Goal: Transaction & Acquisition: Purchase product/service

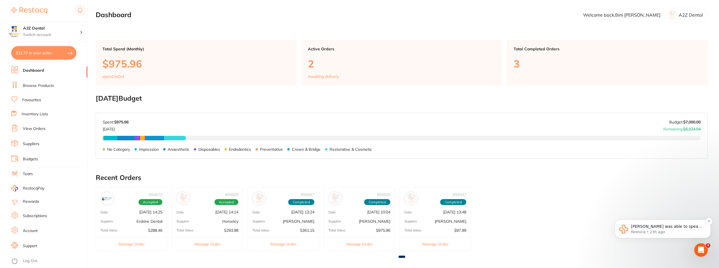
click at [643, 226] on span "[PERSON_NAME] was able to speak with [PERSON_NAME] regarding this issue, and is…" at bounding box center [667, 243] width 73 height 38
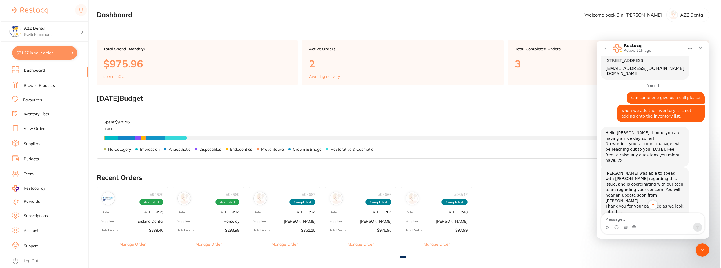
scroll to position [359, 0]
click at [627, 216] on textarea "Message…" at bounding box center [651, 218] width 103 height 10
click at [32, 142] on link "Suppliers" at bounding box center [31, 144] width 17 height 6
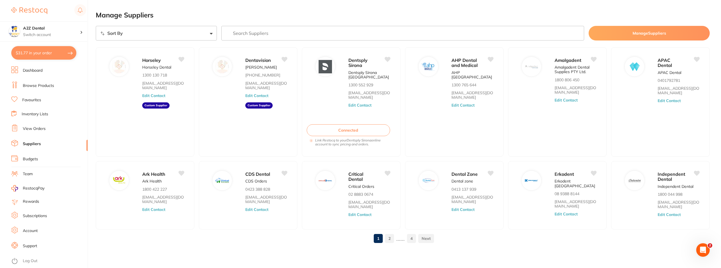
click at [29, 86] on link "Browse Products" at bounding box center [38, 86] width 31 height 6
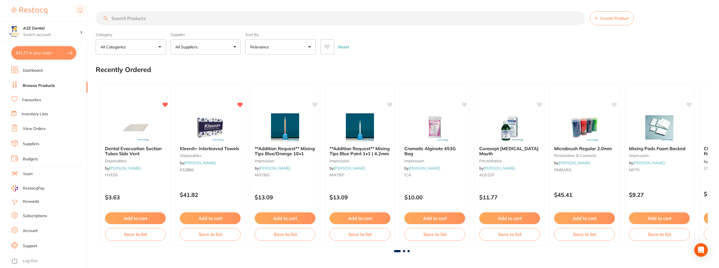
click at [139, 21] on input "search" at bounding box center [341, 18] width 490 height 14
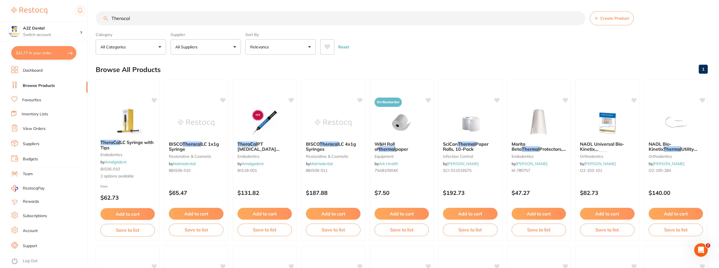
type input "Theracal"
click at [182, 24] on input "Theracal" at bounding box center [341, 18] width 490 height 14
click at [121, 177] on span "2 options available" at bounding box center [127, 177] width 55 height 6
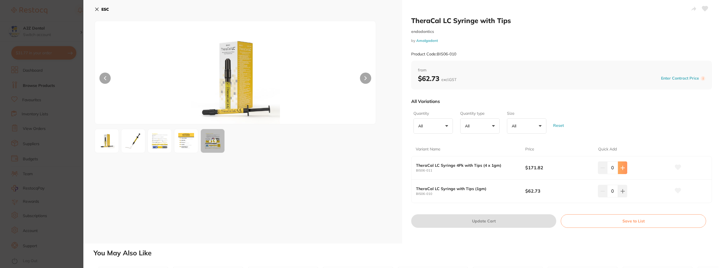
click at [622, 169] on icon at bounding box center [622, 168] width 5 height 5
type input "1"
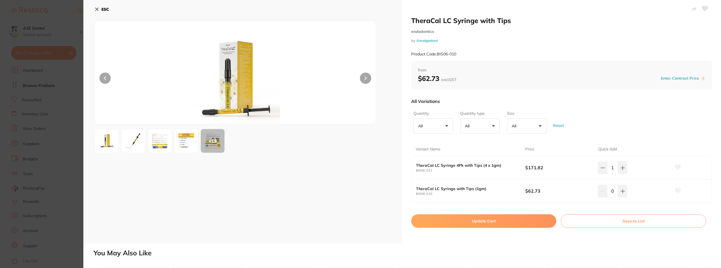
click at [676, 167] on icon at bounding box center [678, 167] width 6 height 5
click at [479, 220] on button "Update Cart" at bounding box center [483, 222] width 145 height 14
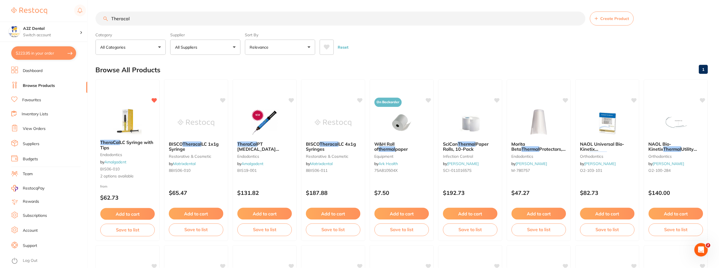
scroll to position [6, 0]
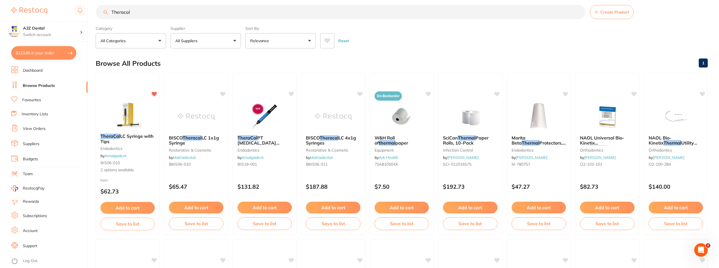
click at [578, 13] on input "Theracal" at bounding box center [341, 12] width 490 height 14
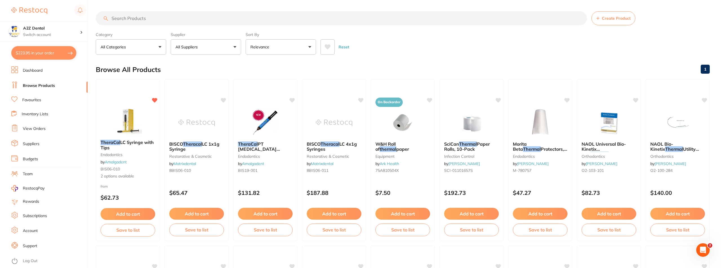
click at [213, 14] on input "search" at bounding box center [341, 18] width 491 height 14
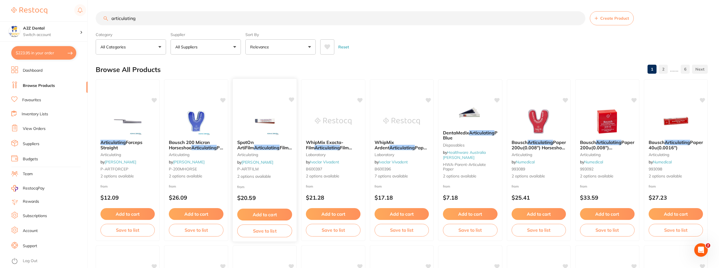
type input "articulating"
click at [266, 174] on span "2 options available" at bounding box center [264, 177] width 55 height 6
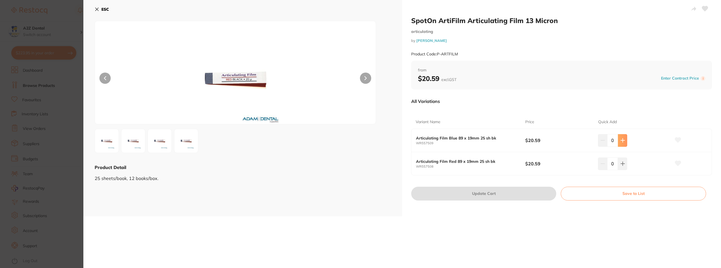
click at [622, 141] on icon at bounding box center [623, 141] width 4 height 4
type input "1"
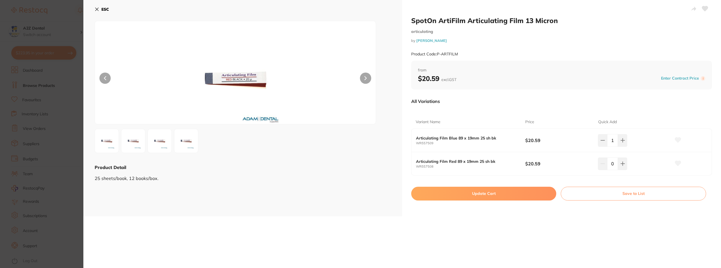
click at [677, 140] on icon at bounding box center [678, 140] width 6 height 5
click at [632, 193] on button "Save to List" at bounding box center [633, 194] width 145 height 14
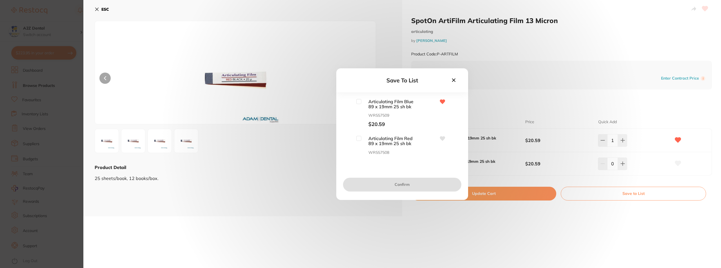
click at [357, 101] on input "checkbox" at bounding box center [358, 101] width 5 height 5
checkbox input "true"
click at [404, 186] on button "Confirm" at bounding box center [402, 185] width 118 height 14
click at [347, 129] on input "checkbox" at bounding box center [347, 128] width 5 height 5
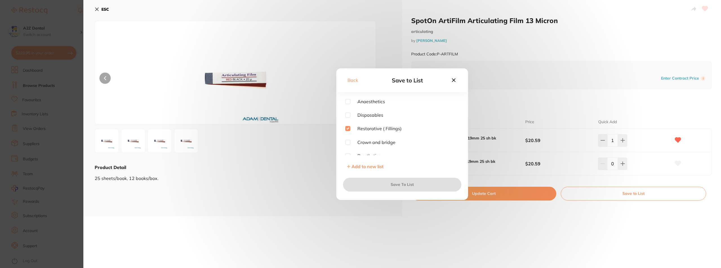
checkbox input "true"
click at [404, 186] on button "Save To List" at bounding box center [402, 185] width 118 height 14
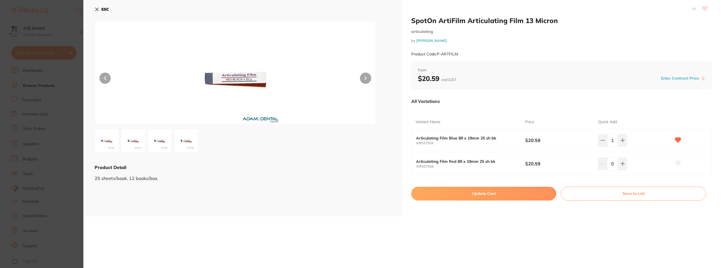
click at [97, 10] on icon at bounding box center [96, 9] width 3 height 3
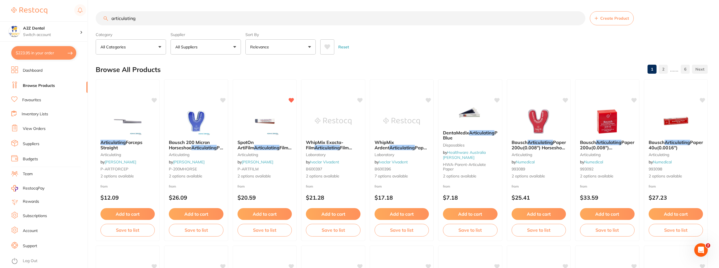
click at [37, 52] on button "$223.95 in your order" at bounding box center [43, 53] width 65 height 14
checkbox input "true"
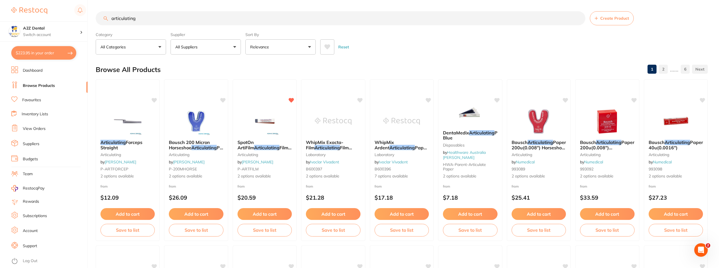
checkbox input "true"
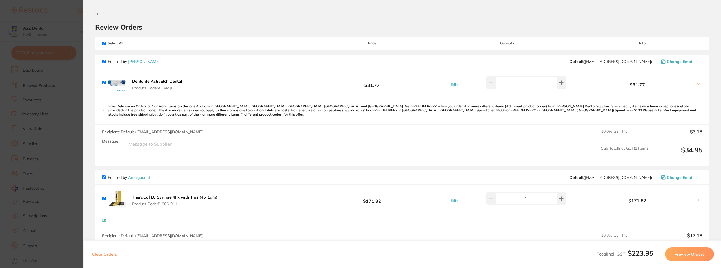
click at [98, 14] on icon at bounding box center [97, 14] width 5 height 5
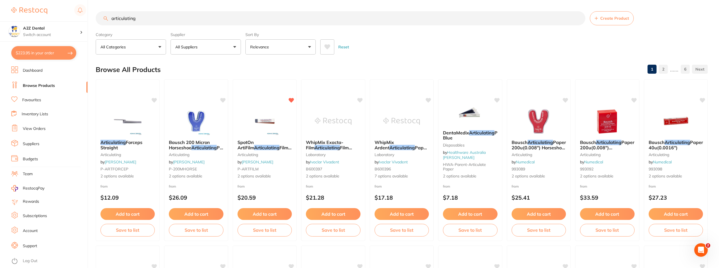
click at [404, 43] on div "Reset" at bounding box center [511, 45] width 383 height 20
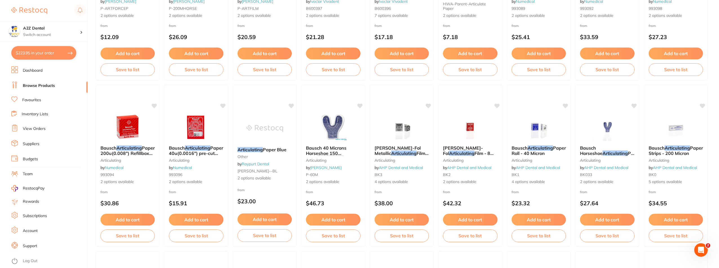
scroll to position [159, 0]
